Goal: Register for event/course

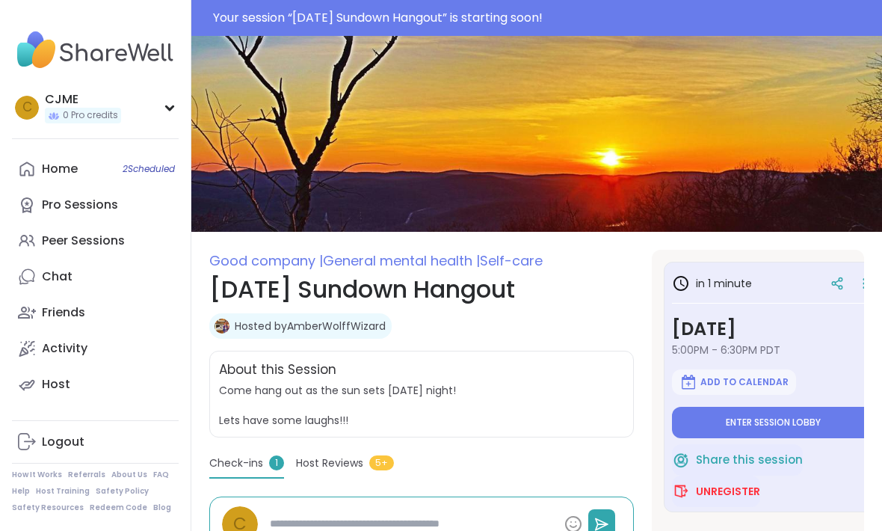
click at [108, 239] on div "Peer Sessions" at bounding box center [83, 240] width 83 height 16
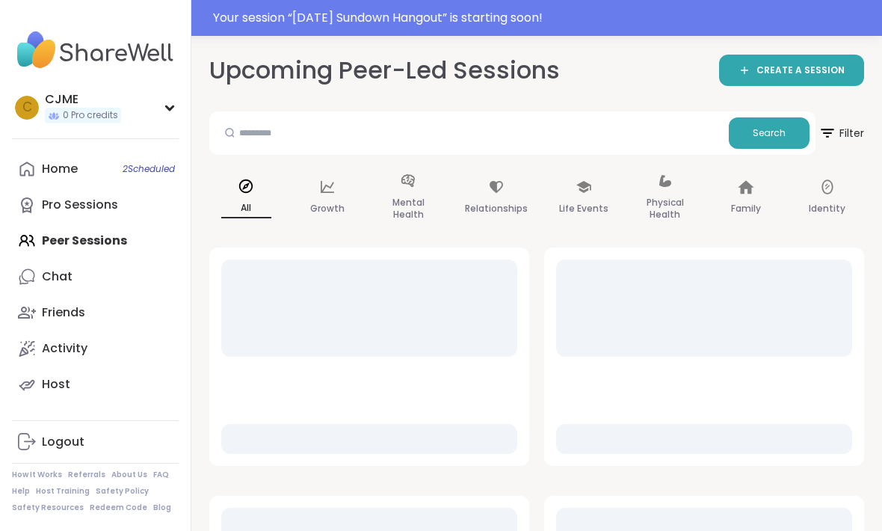
click at [136, 170] on span "2 Scheduled" at bounding box center [149, 169] width 52 height 12
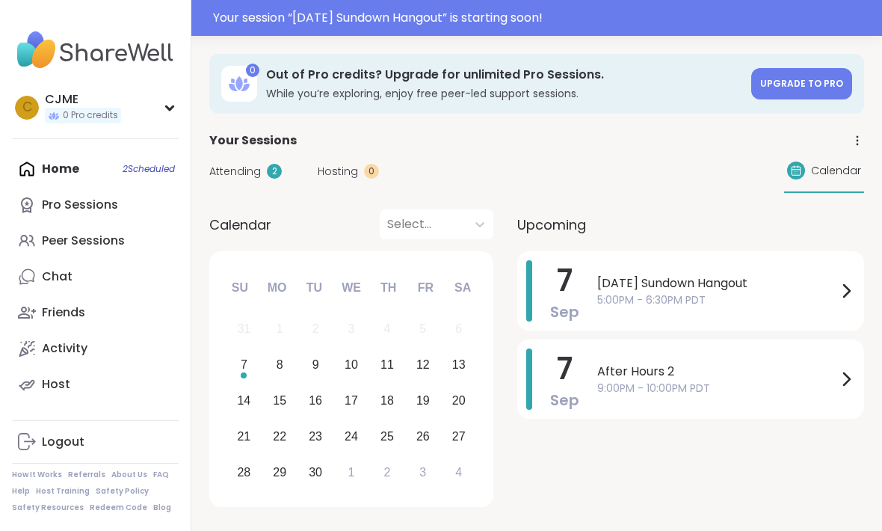
click at [790, 291] on span "[DATE] Sundown Hangout" at bounding box center [717, 283] width 240 height 18
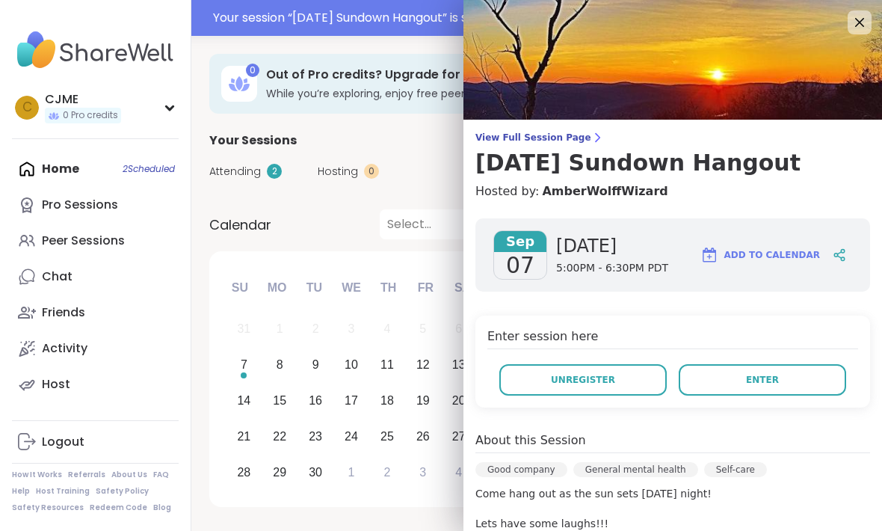
click at [618, 381] on button "Unregister" at bounding box center [582, 379] width 167 height 31
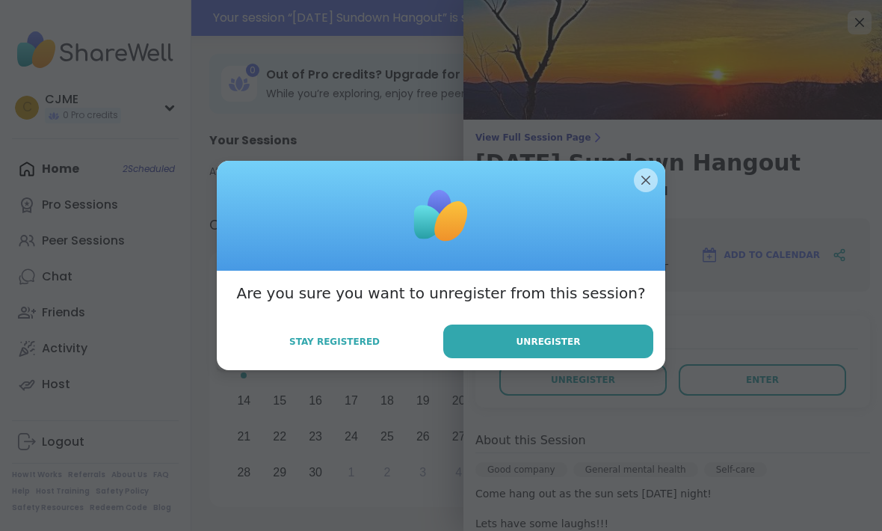
click at [580, 326] on button "Unregister" at bounding box center [548, 341] width 210 height 34
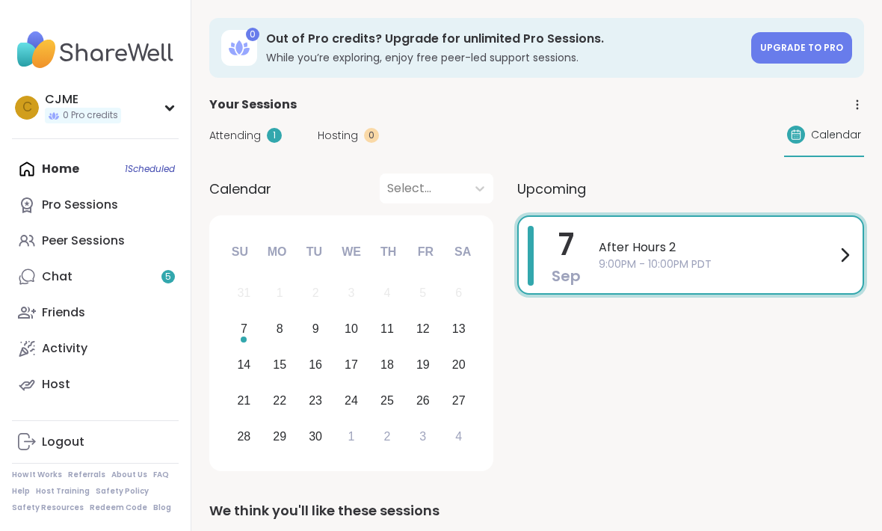
click at [116, 247] on div "Peer Sessions" at bounding box center [83, 240] width 83 height 16
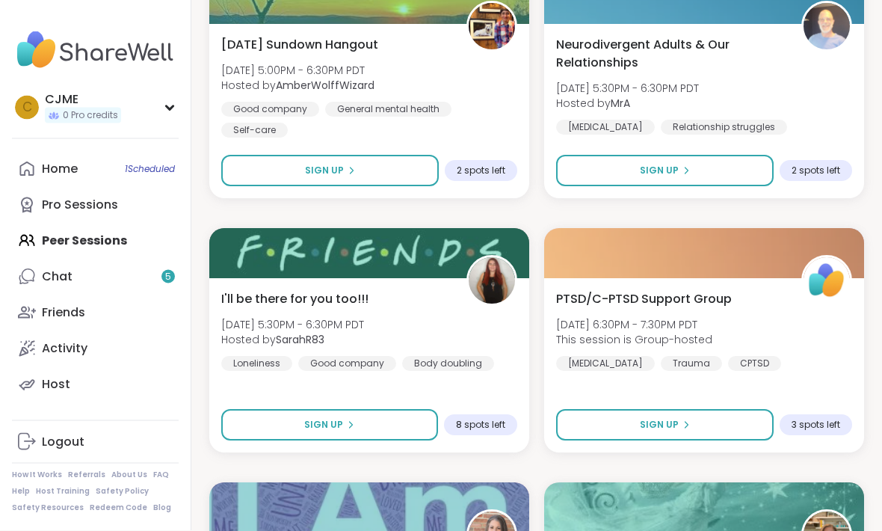
scroll to position [1509, 0]
click at [484, 97] on div "[DATE] Sundown Hangout [DATE] 5:00PM - 6:30PM PDT Hosted by AmberWolffWizard Go…" at bounding box center [369, 87] width 296 height 102
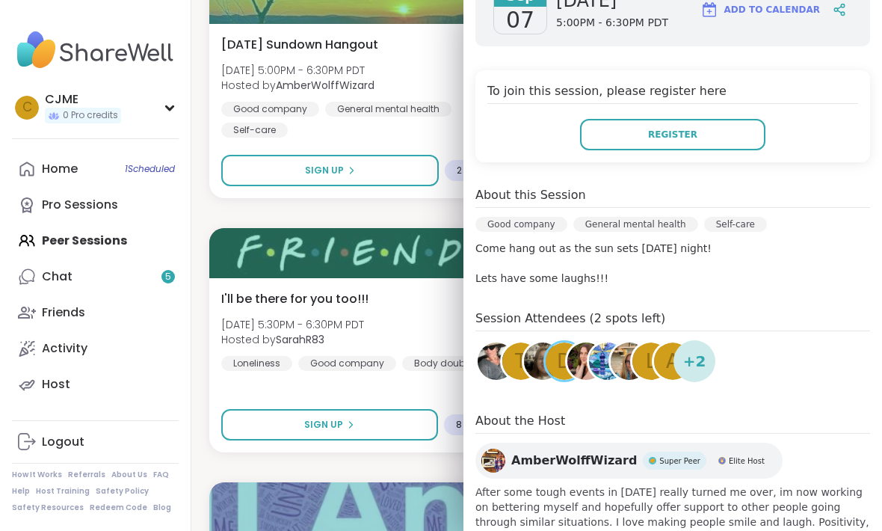
click at [393, 246] on div at bounding box center [369, 253] width 320 height 50
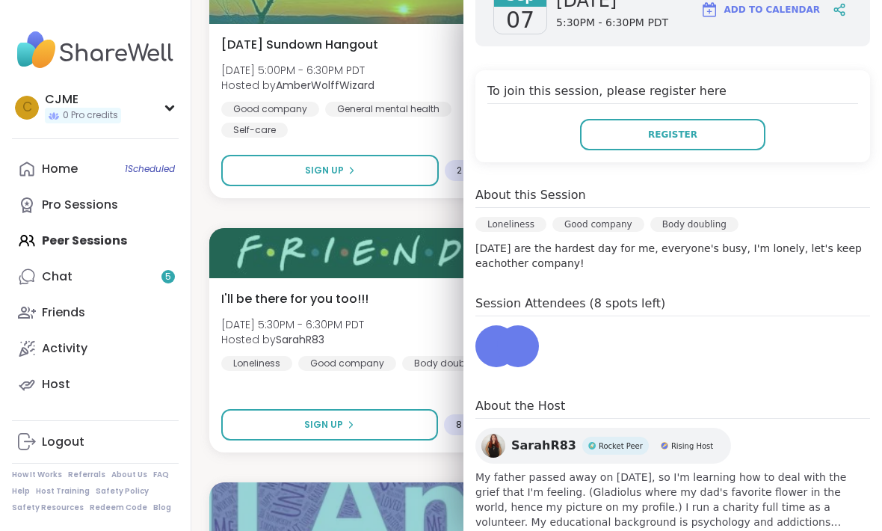
scroll to position [230, 0]
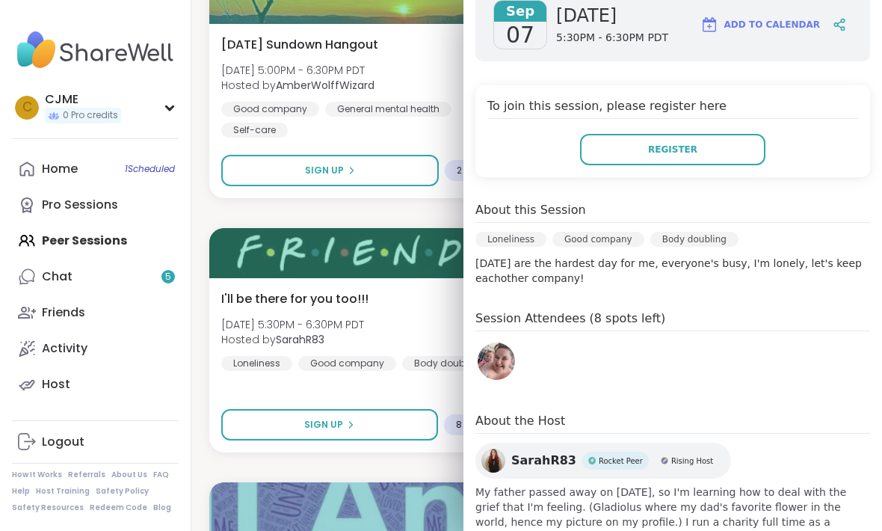
click at [382, 105] on div "General mental health" at bounding box center [388, 109] width 126 height 15
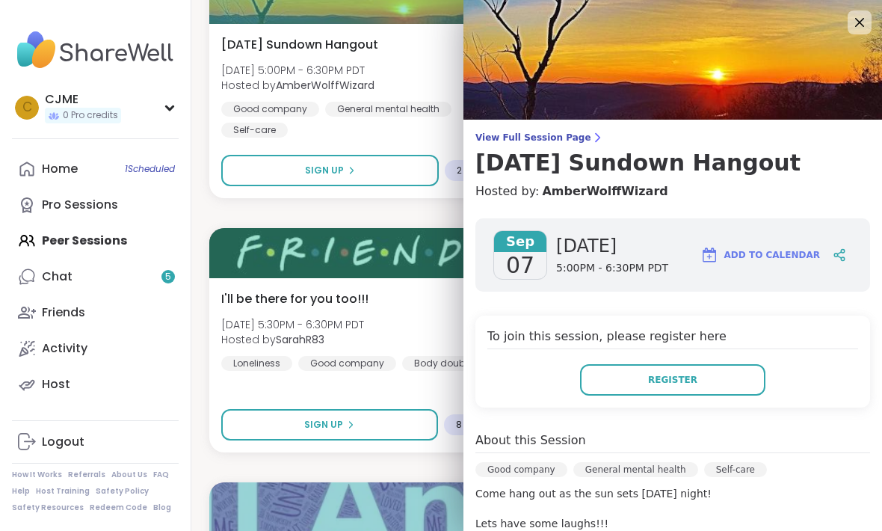
scroll to position [0, 0]
click at [862, 25] on icon at bounding box center [859, 22] width 9 height 9
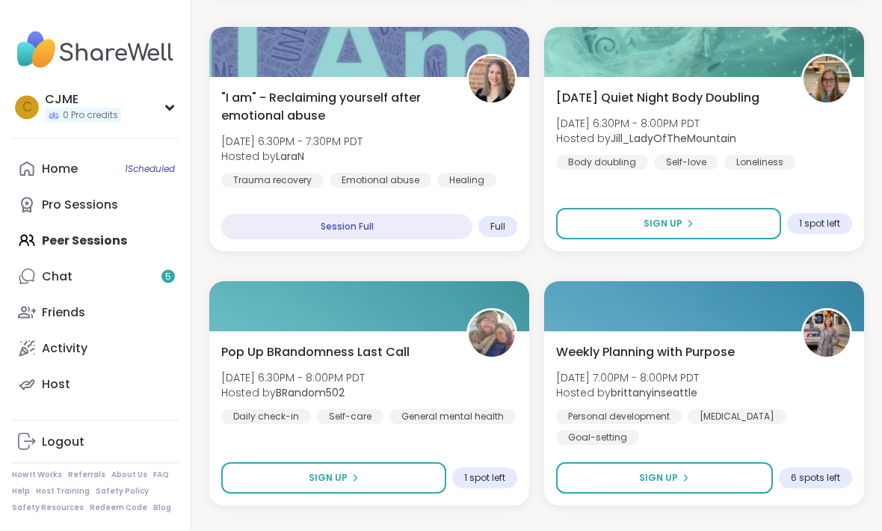
scroll to position [1964, 0]
click at [755, 232] on button "Sign Up" at bounding box center [668, 223] width 225 height 31
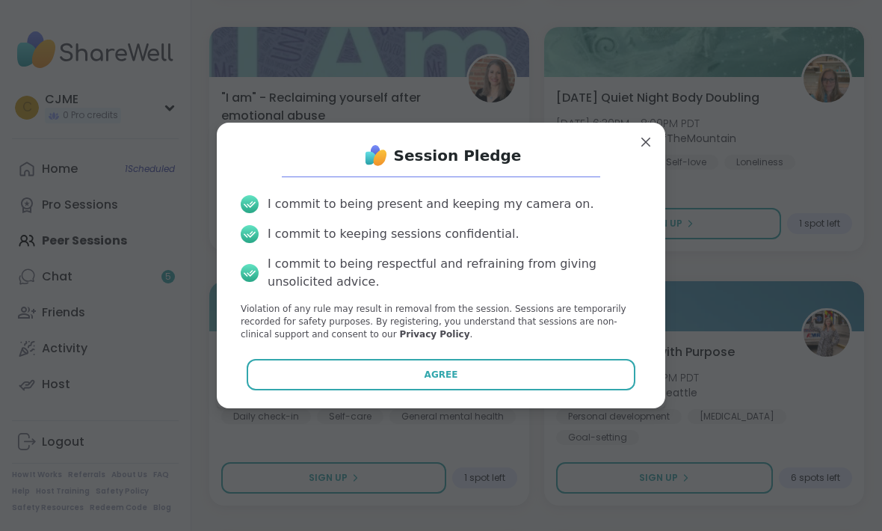
click at [587, 390] on button "Agree" at bounding box center [441, 374] width 389 height 31
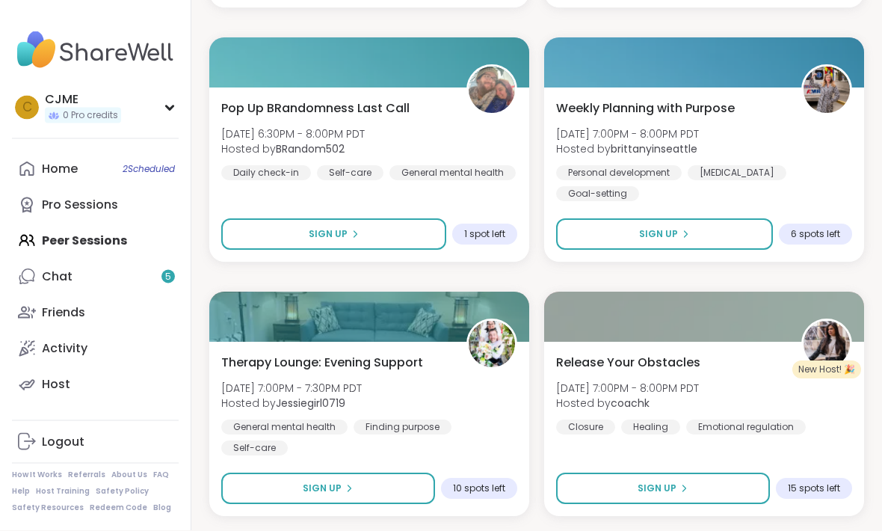
scroll to position [2210, 0]
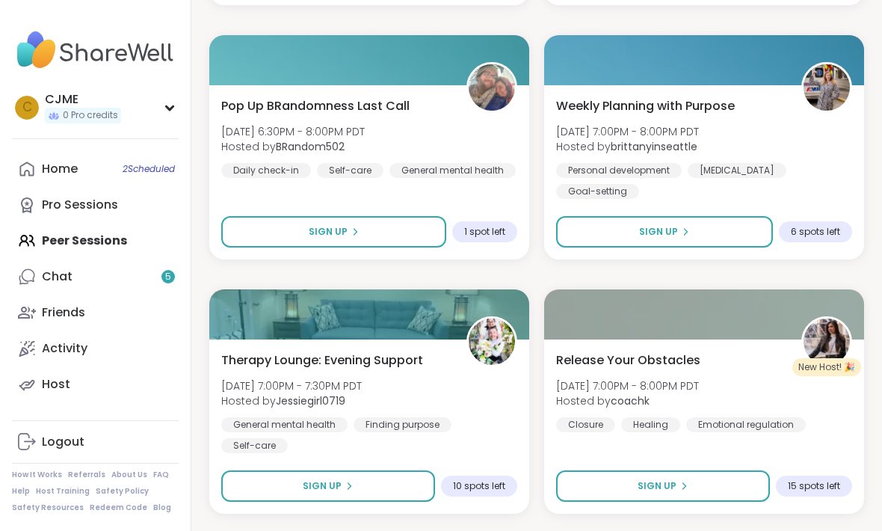
click at [144, 159] on link "Home 2 Scheduled" at bounding box center [95, 169] width 167 height 36
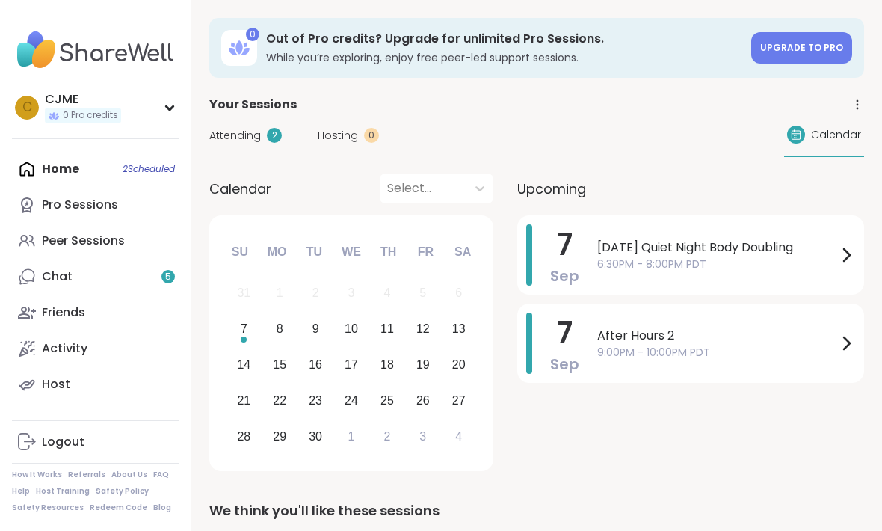
click at [760, 266] on span "6:30PM - 8:00PM PDT" at bounding box center [717, 264] width 240 height 16
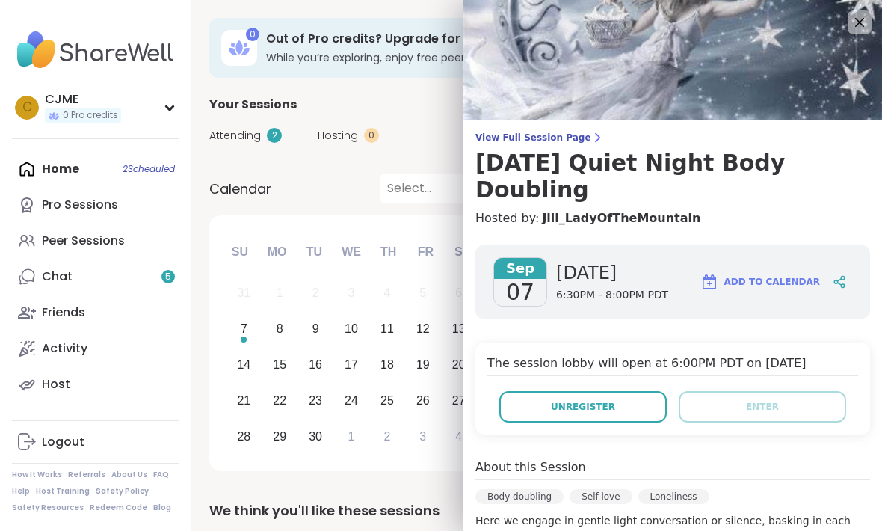
click at [625, 391] on button "Unregister" at bounding box center [582, 406] width 167 height 31
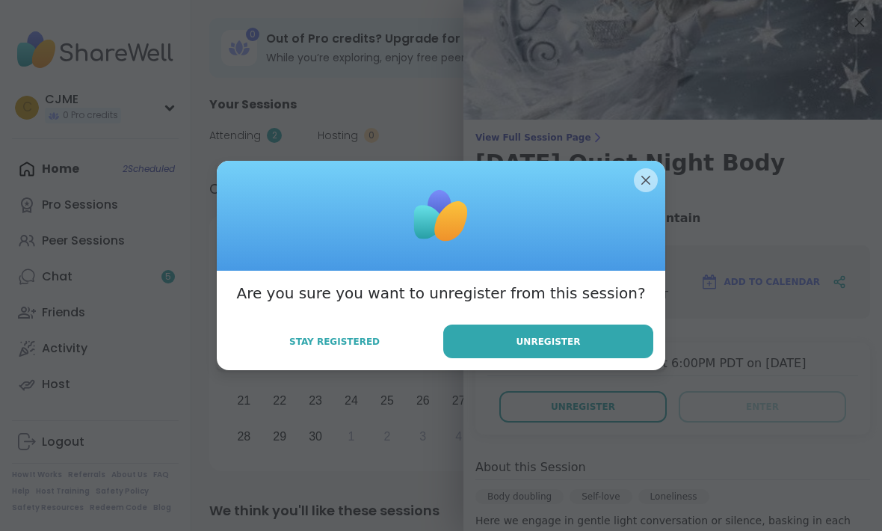
click at [560, 345] on span "Unregister" at bounding box center [549, 341] width 64 height 13
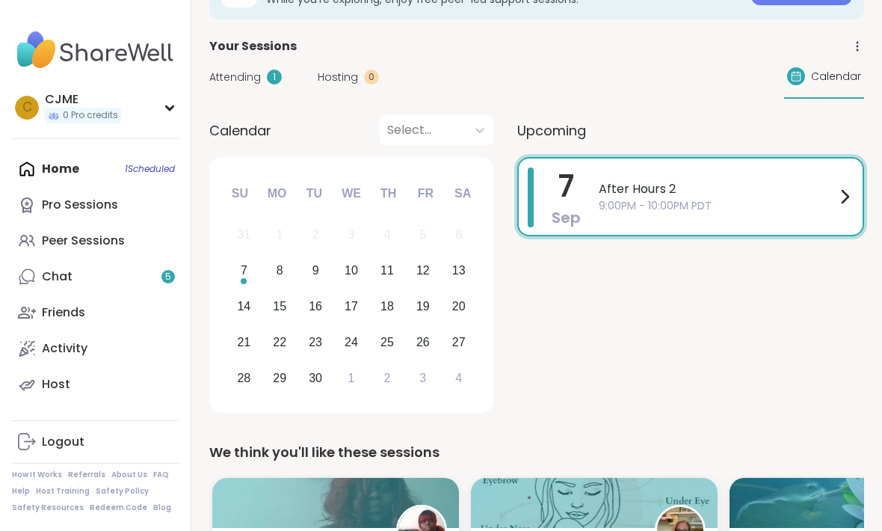
click at [110, 235] on div "Peer Sessions" at bounding box center [83, 240] width 83 height 16
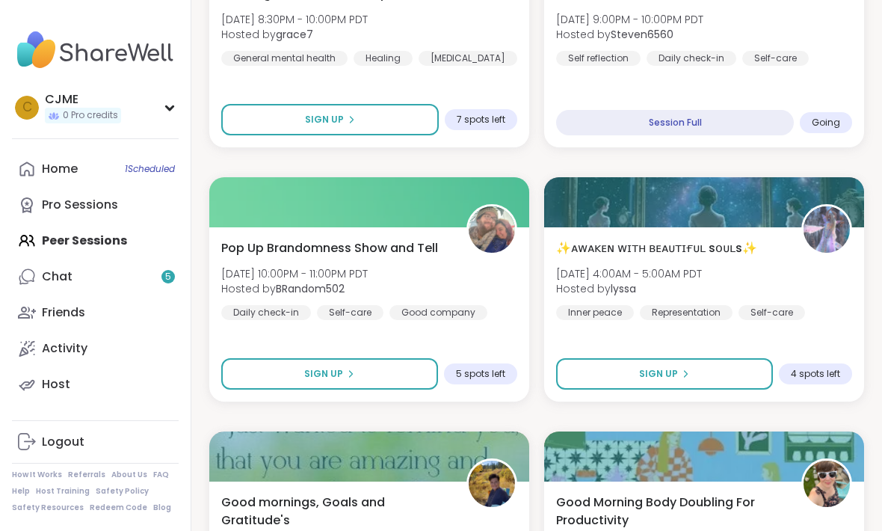
scroll to position [2575, 0]
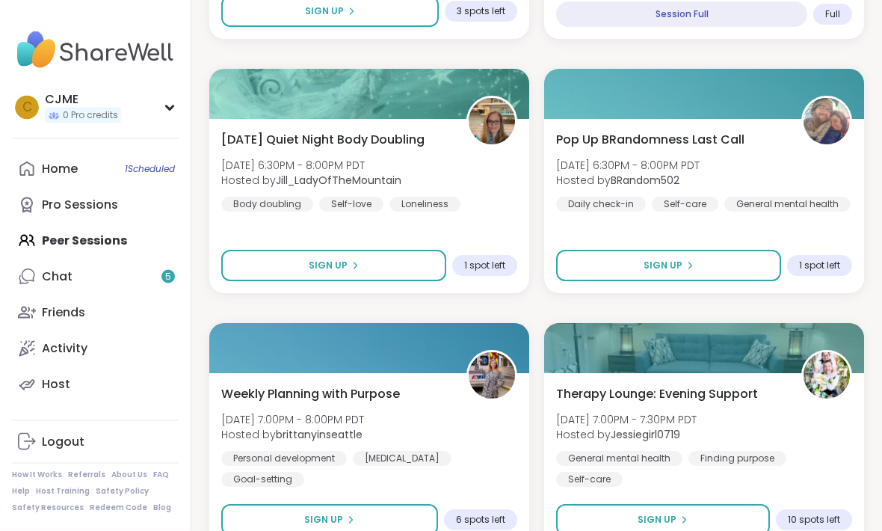
click at [748, 262] on button "Sign Up" at bounding box center [668, 265] width 225 height 31
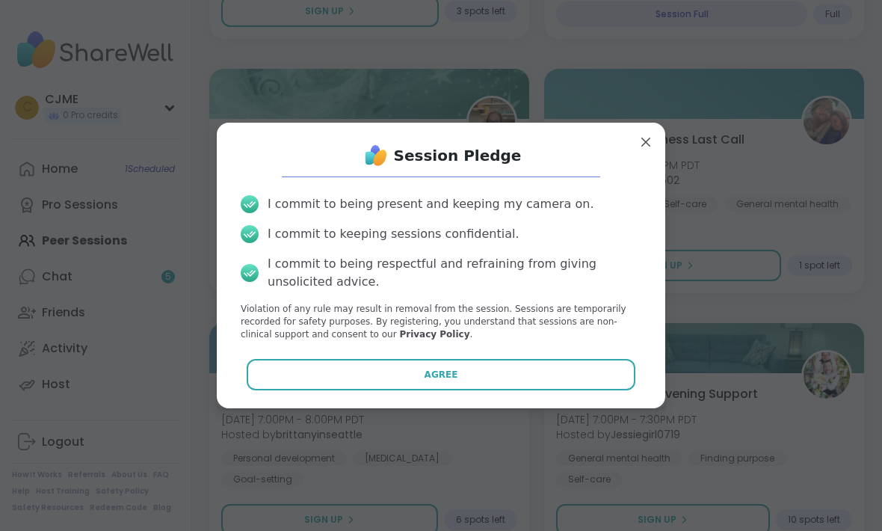
click at [606, 390] on button "Agree" at bounding box center [441, 374] width 389 height 31
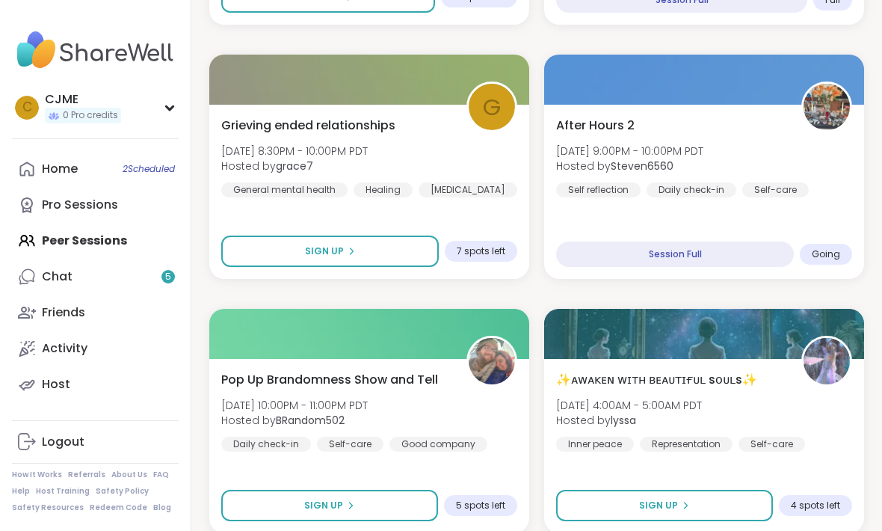
scroll to position [2446, 0]
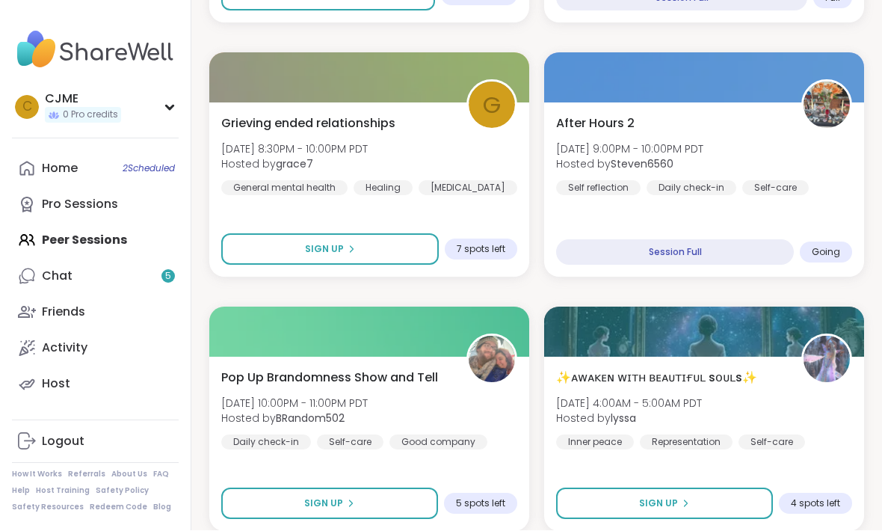
click at [395, 496] on button "Sign Up" at bounding box center [329, 503] width 217 height 31
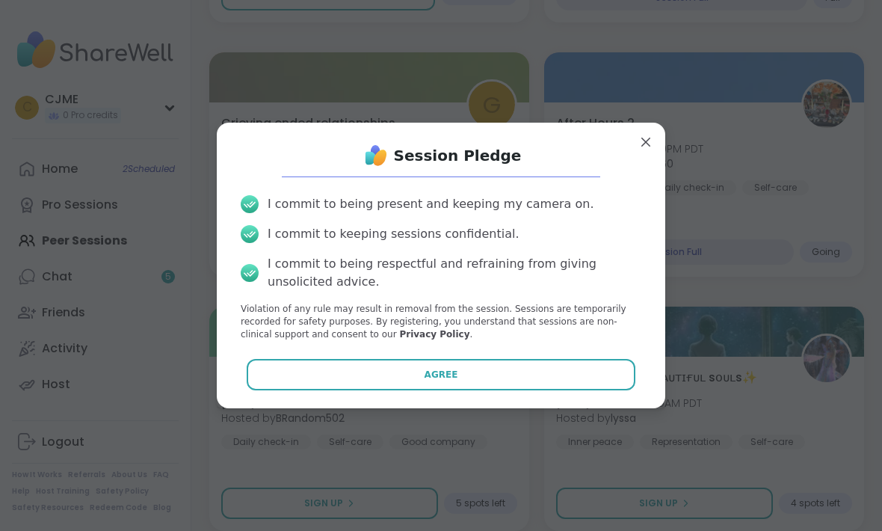
click at [563, 372] on button "Agree" at bounding box center [441, 374] width 389 height 31
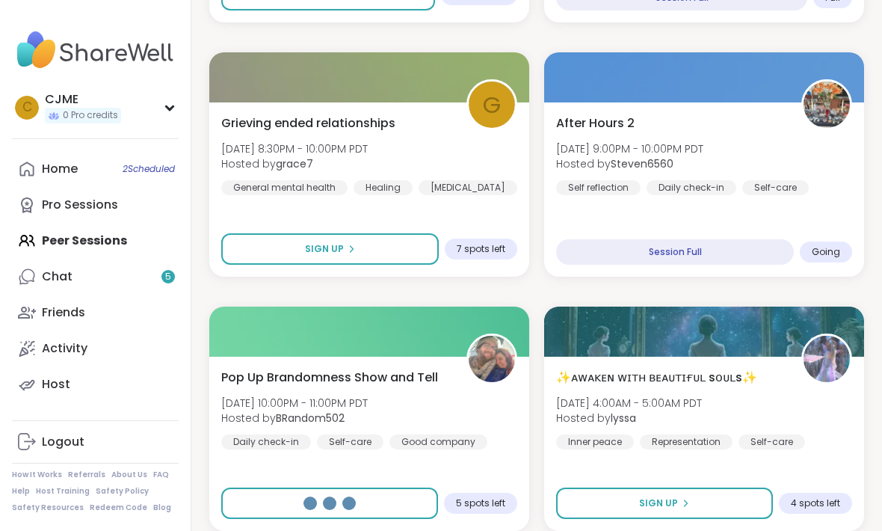
type textarea "*"
